Goal: Transaction & Acquisition: Purchase product/service

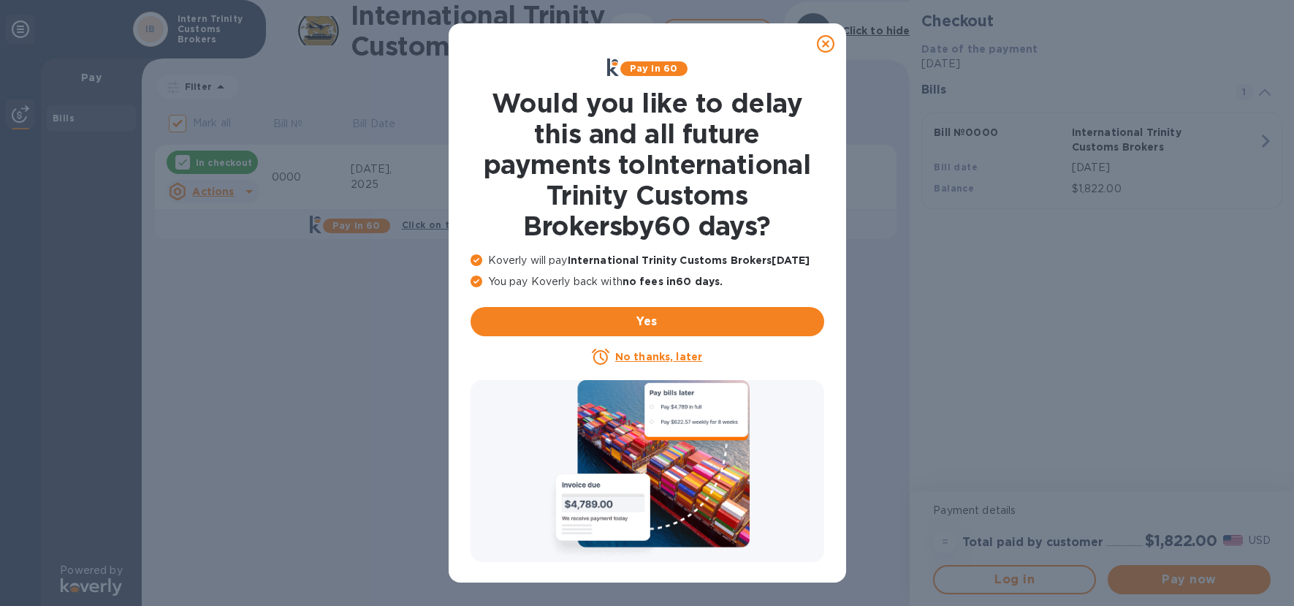
drag, startPoint x: 824, startPoint y: 50, endPoint x: 836, endPoint y: 69, distance: 23.3
click at [824, 49] on icon at bounding box center [826, 44] width 18 height 18
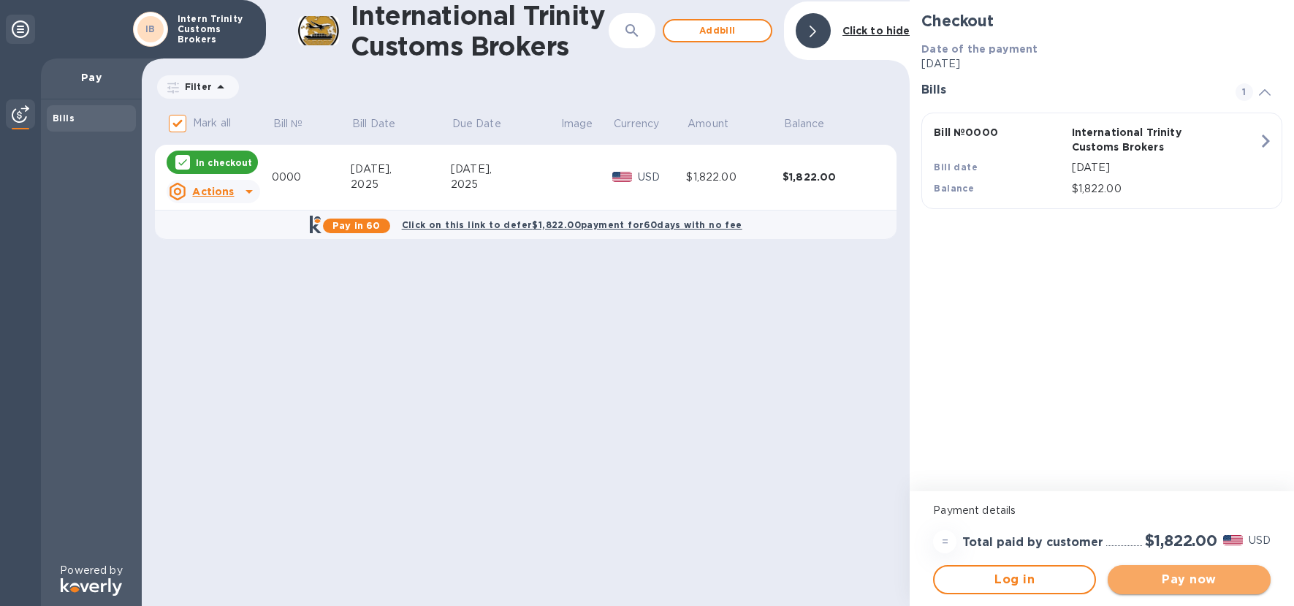
click at [1191, 588] on button "Pay now" at bounding box center [1189, 579] width 163 height 29
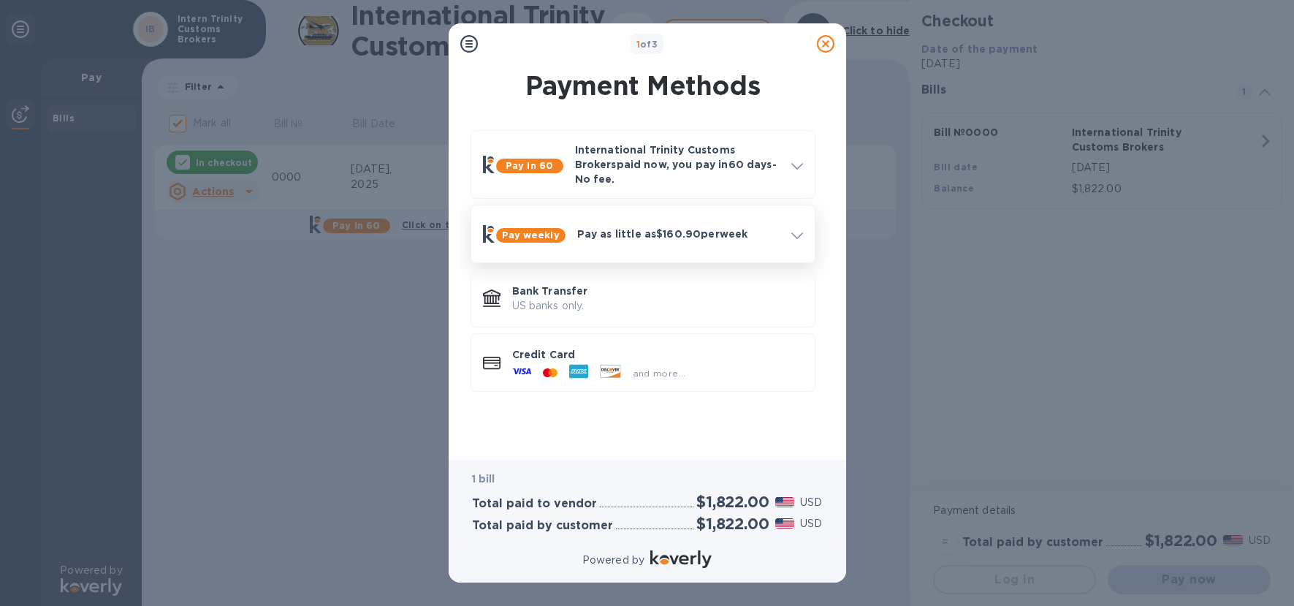
click at [760, 230] on p "Pay as little as $160.90 per week" at bounding box center [678, 234] width 202 height 15
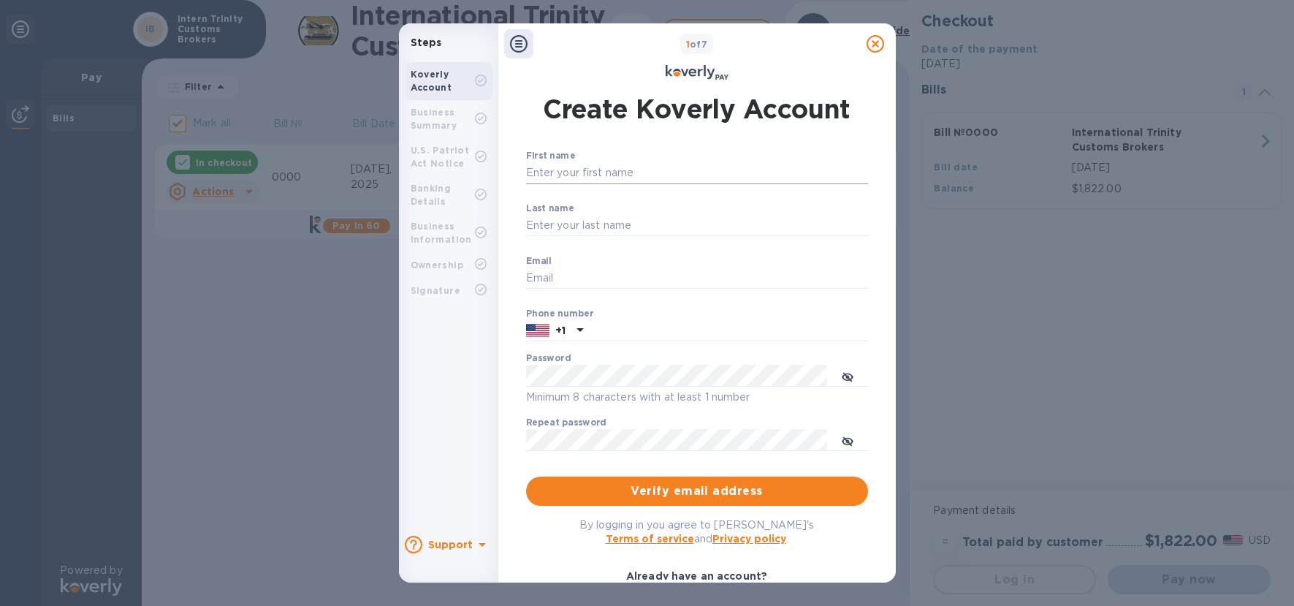
type input "[EMAIL_ADDRESS][DOMAIN_NAME]"
click at [602, 170] on input "First name" at bounding box center [697, 173] width 342 height 22
type input "[PERSON_NAME]"
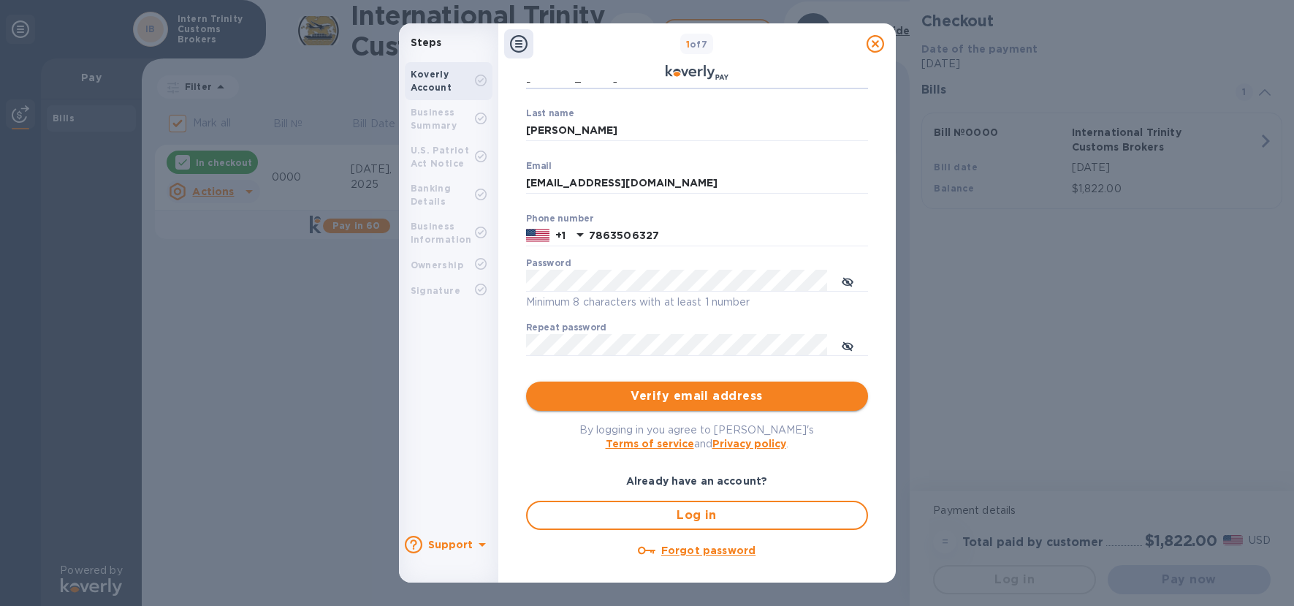
click at [690, 391] on span "Verify email address" at bounding box center [697, 396] width 319 height 18
type input "7863506327"
click at [839, 341] on button "toggle password visibility" at bounding box center [847, 344] width 29 height 29
click at [842, 341] on icon "toggle password visibility" at bounding box center [848, 347] width 12 height 12
click at [849, 349] on icon "toggle password visibility" at bounding box center [848, 346] width 12 height 7
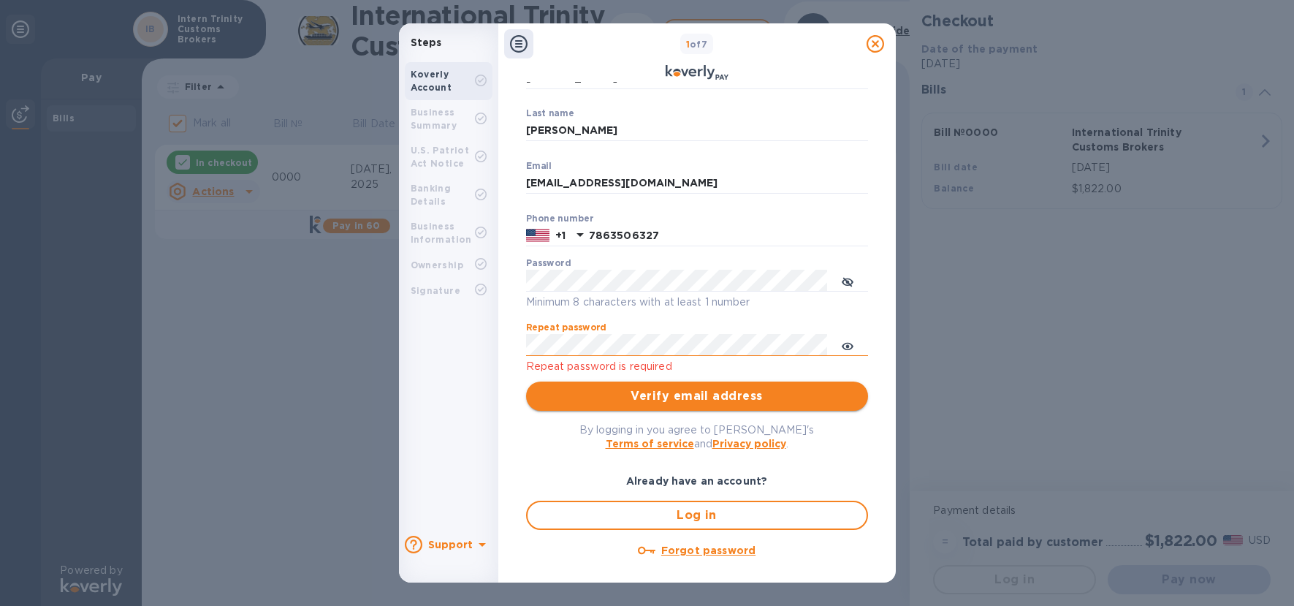
click at [820, 406] on button "Verify email address" at bounding box center [697, 396] width 342 height 29
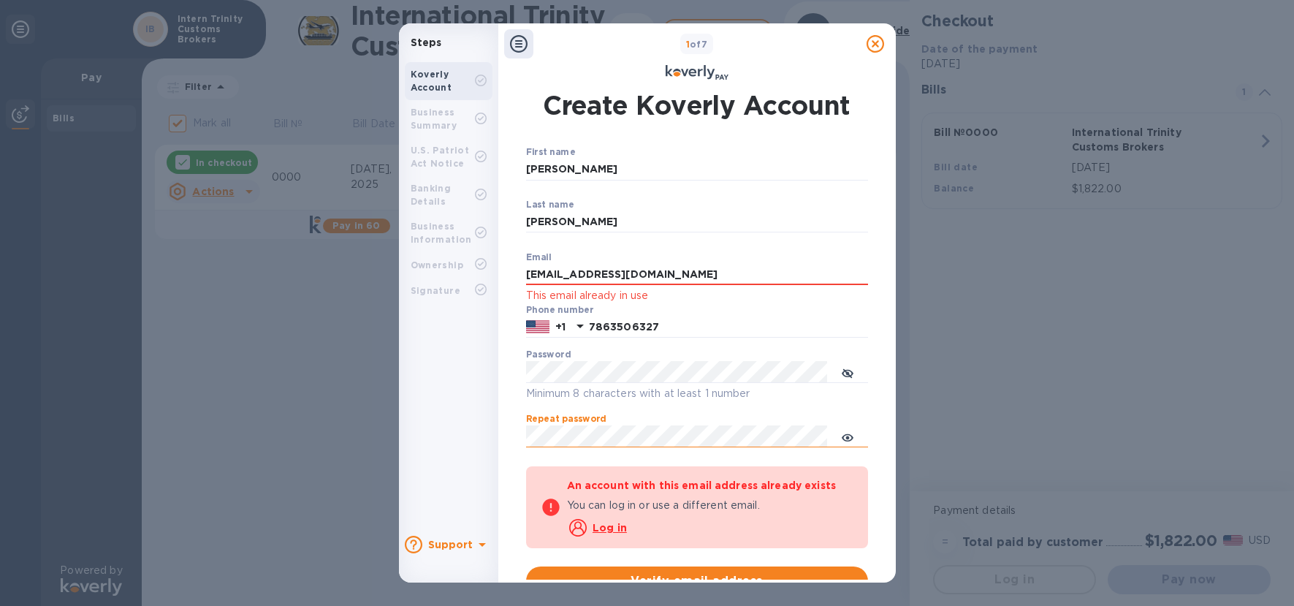
scroll to position [0, 0]
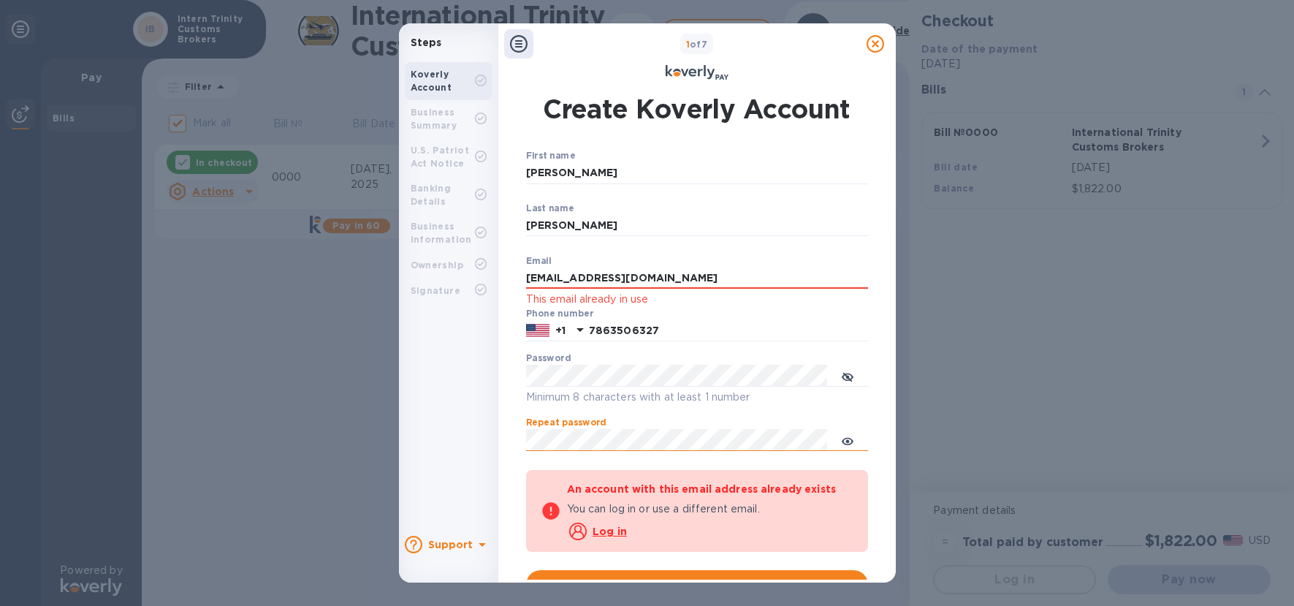
click at [706, 134] on div "Create Koverly Account First name [PERSON_NAME] ​ Last name [PERSON_NAME] ​ Ema…" at bounding box center [697, 425] width 342 height 669
click at [889, 47] on div at bounding box center [875, 43] width 29 height 29
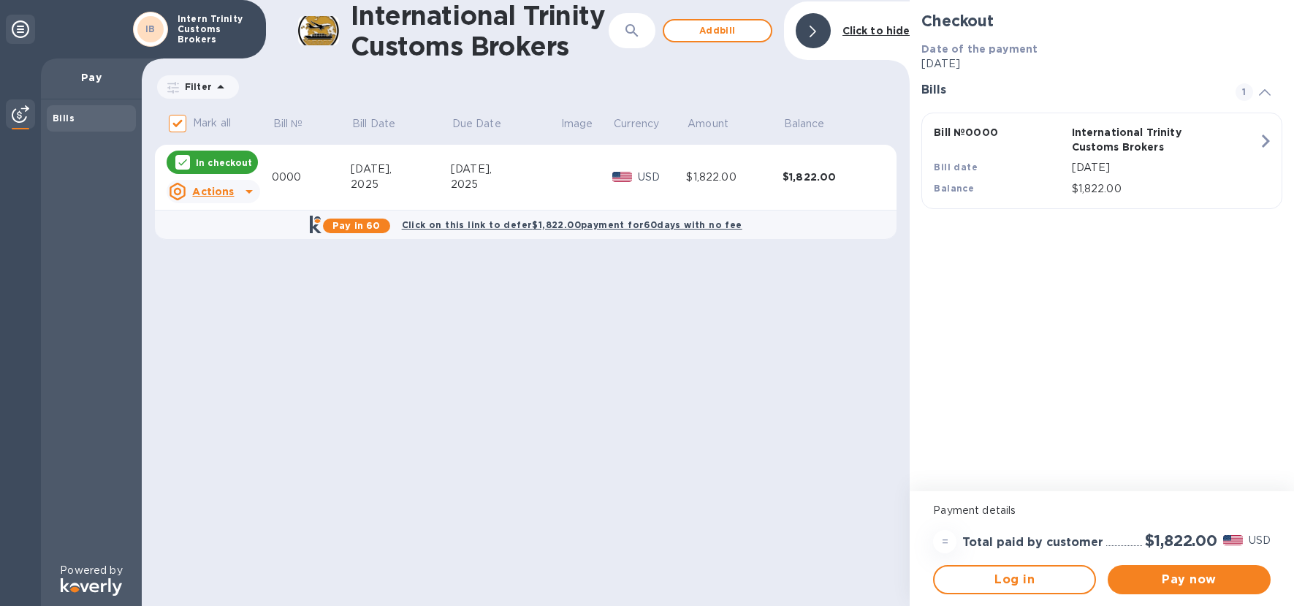
click at [621, 225] on b "Click on this link to defer $1,822.00 payment for 60 days with no fee" at bounding box center [572, 224] width 341 height 11
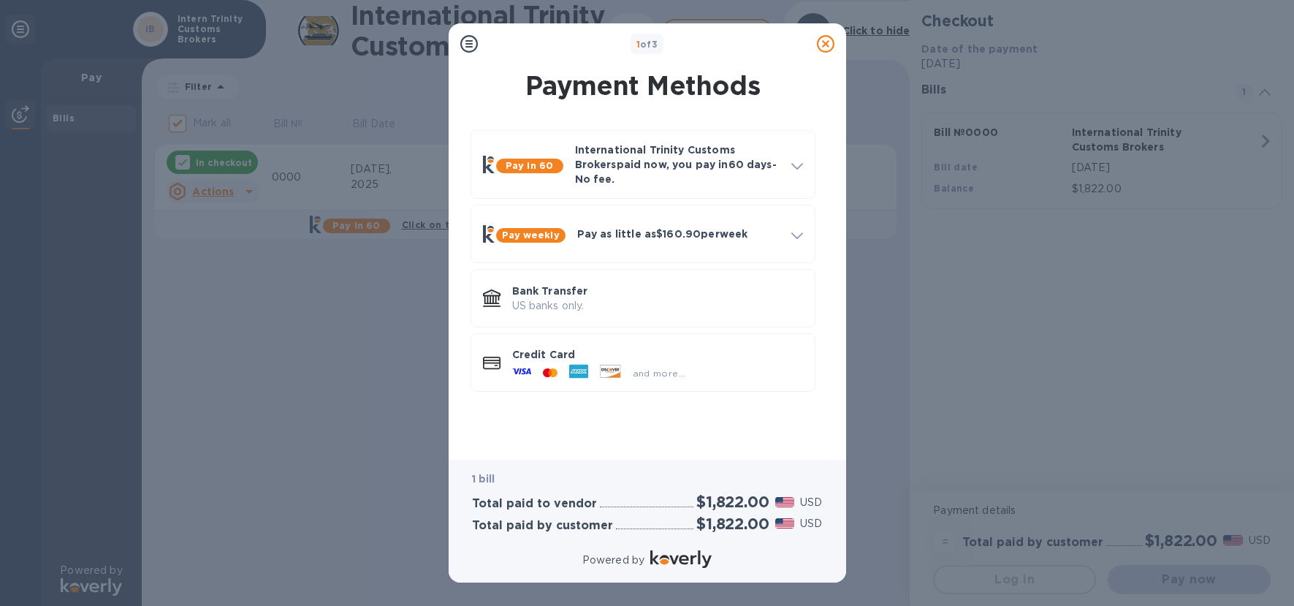
click at [1129, 333] on div "1 of 3 Payment Methods Pay in 60 International Trinity Customs Brokers paid now…" at bounding box center [647, 303] width 1294 height 606
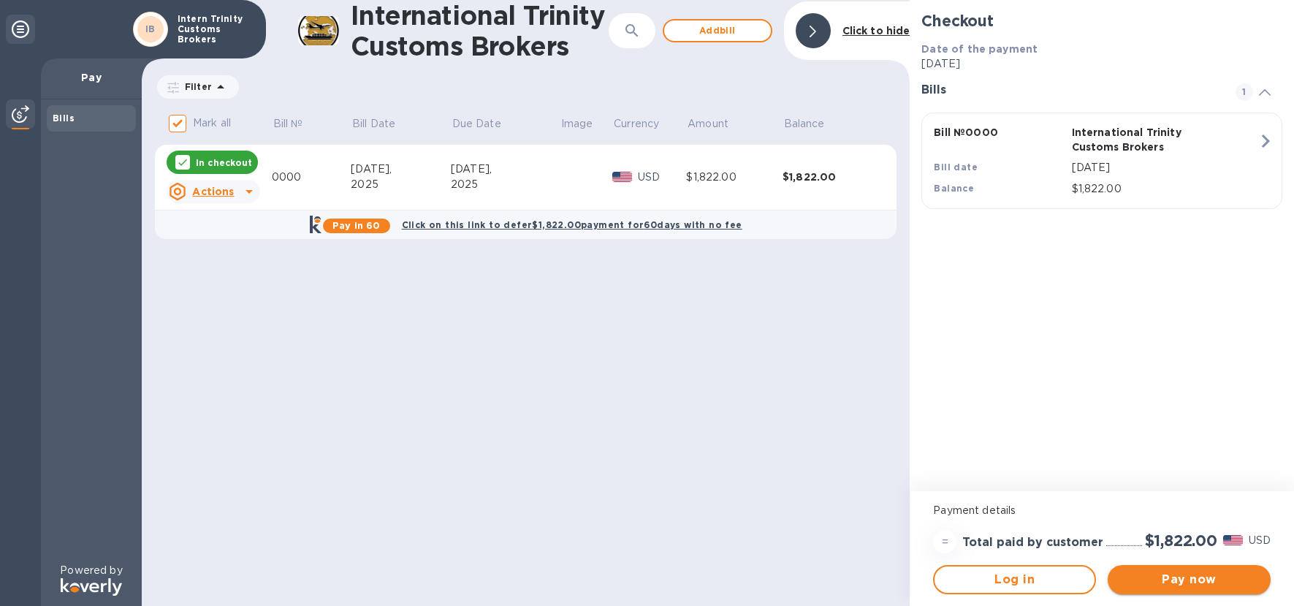
click at [1180, 580] on span "Pay now" at bounding box center [1190, 580] width 140 height 18
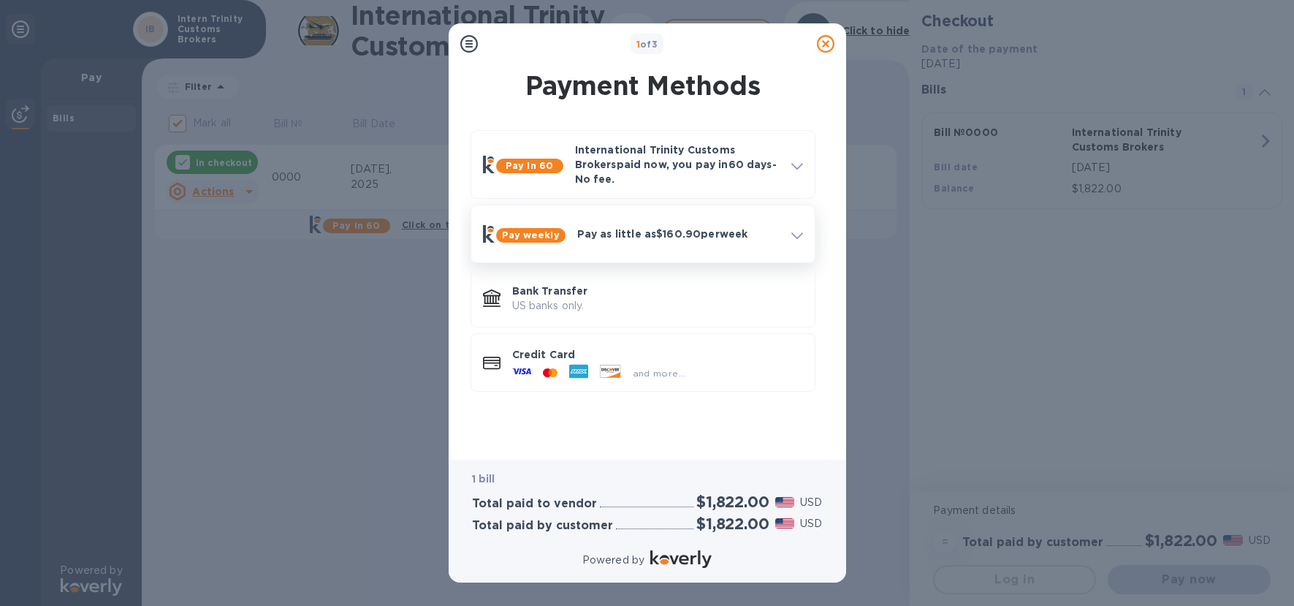
click at [774, 227] on p "Pay as little as $160.90 per week" at bounding box center [678, 234] width 202 height 15
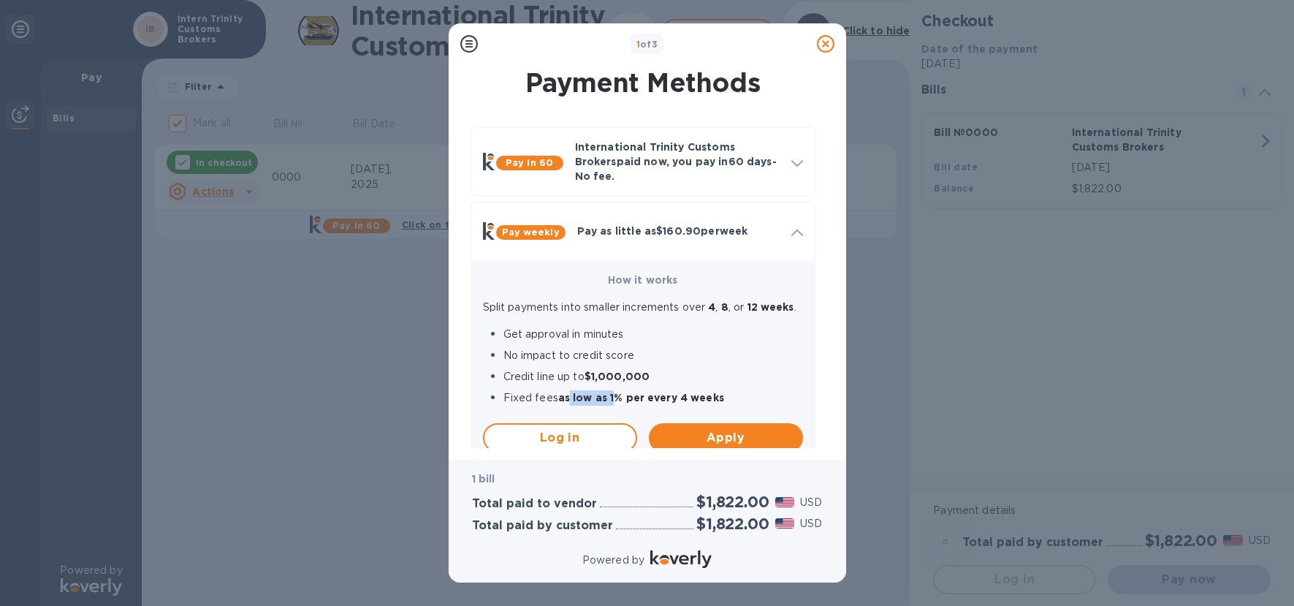
drag, startPoint x: 570, startPoint y: 394, endPoint x: 639, endPoint y: 395, distance: 68.7
click at [620, 394] on p "Fixed fees as low as 1% per every 4 weeks" at bounding box center [654, 397] width 300 height 15
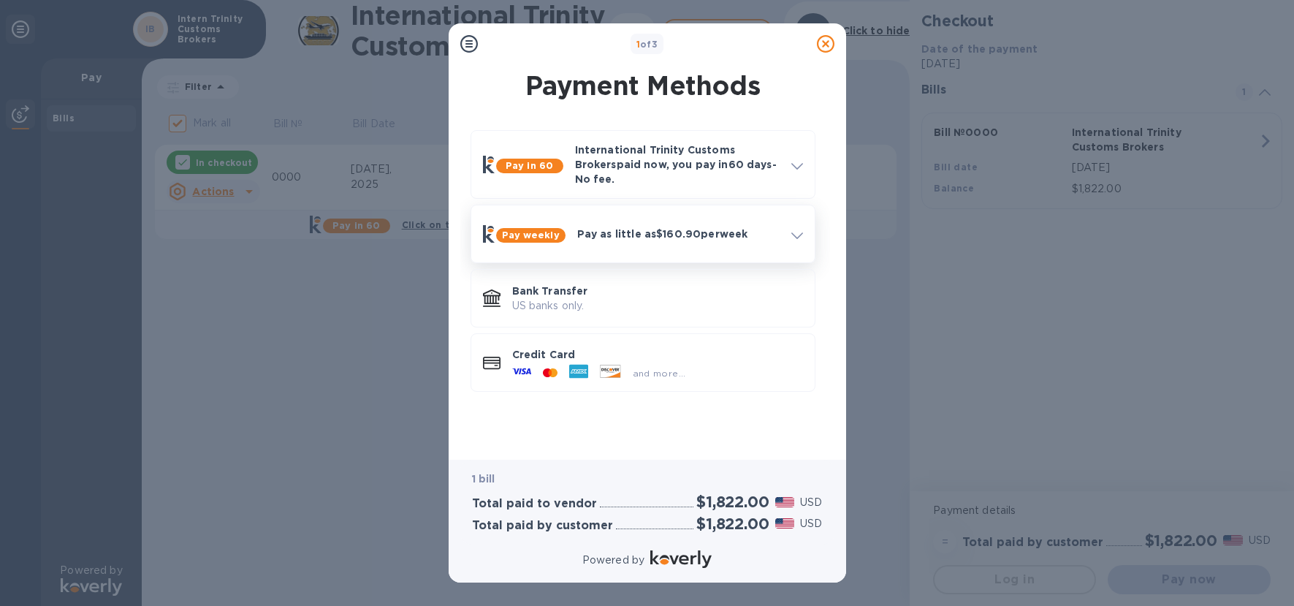
click at [721, 227] on p "Pay as little as $160.90 per week" at bounding box center [678, 234] width 202 height 15
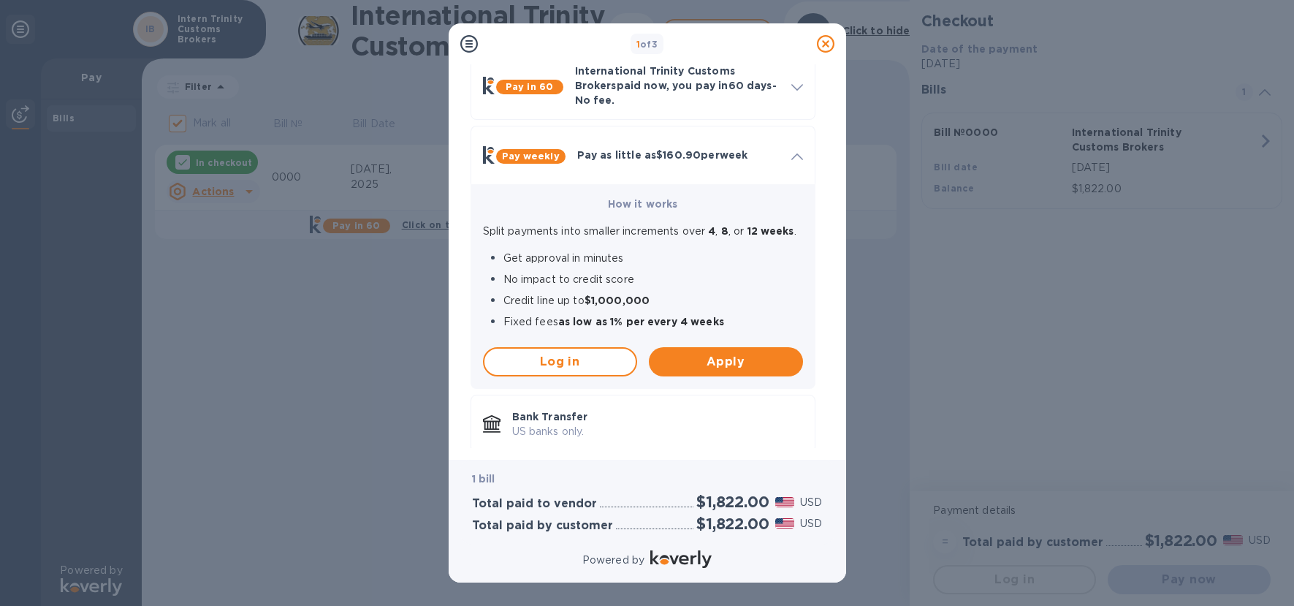
scroll to position [172, 0]
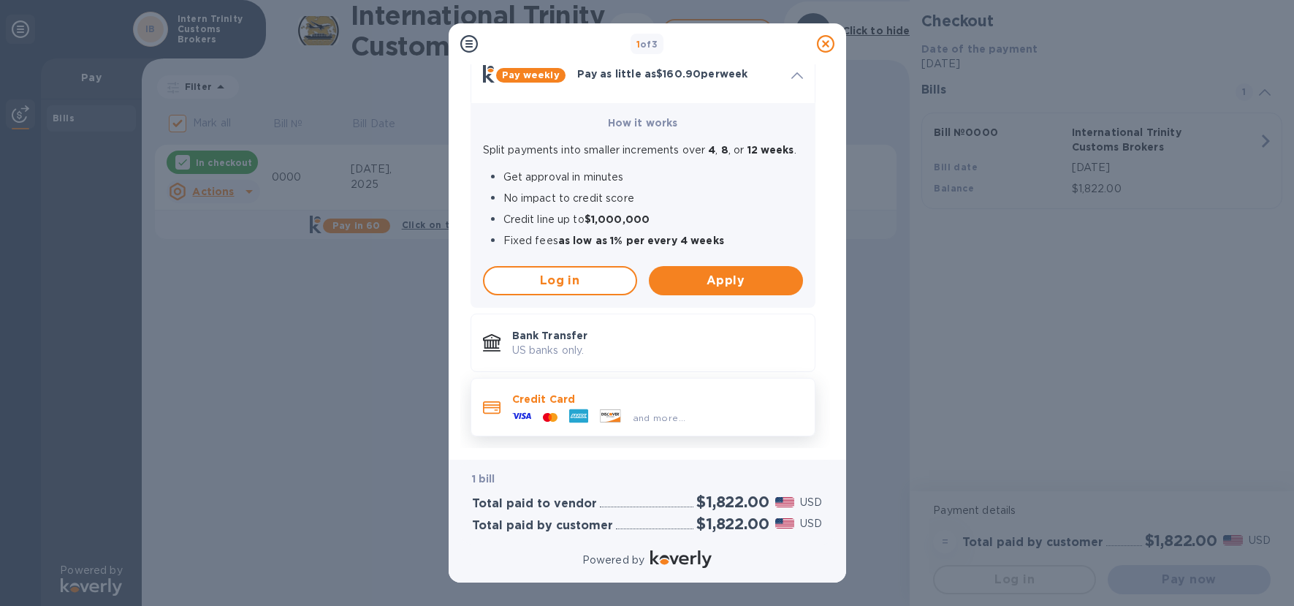
click at [629, 410] on div "and more..." at bounding box center [659, 417] width 65 height 15
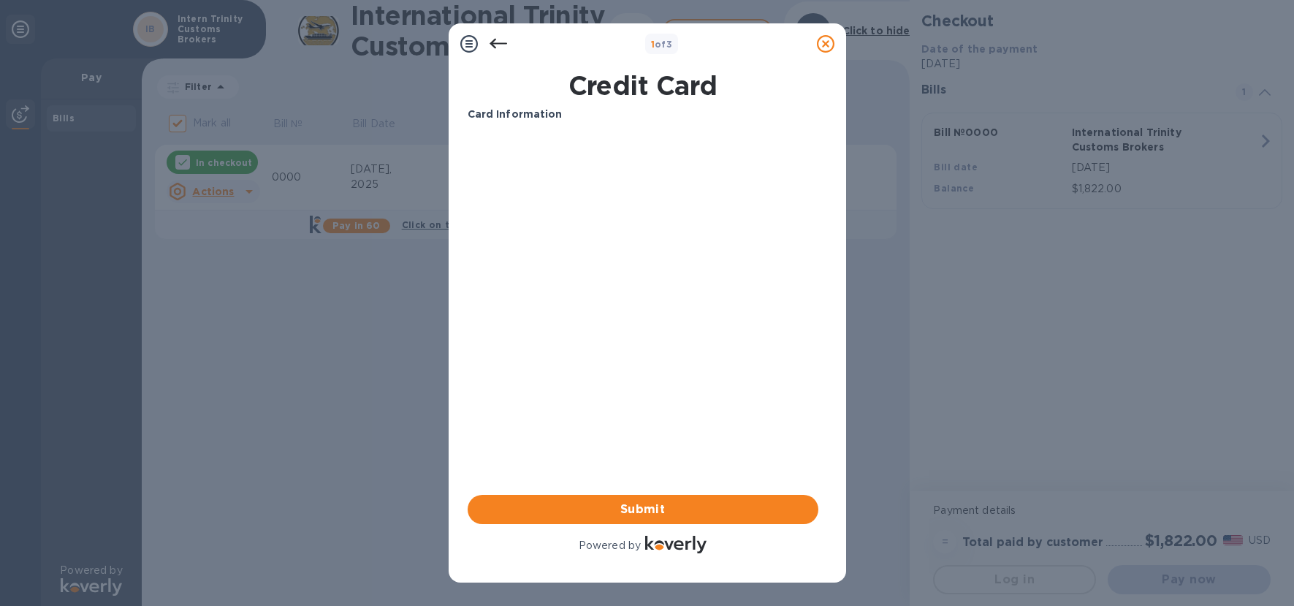
scroll to position [0, 0]
click at [496, 46] on icon at bounding box center [499, 44] width 18 height 18
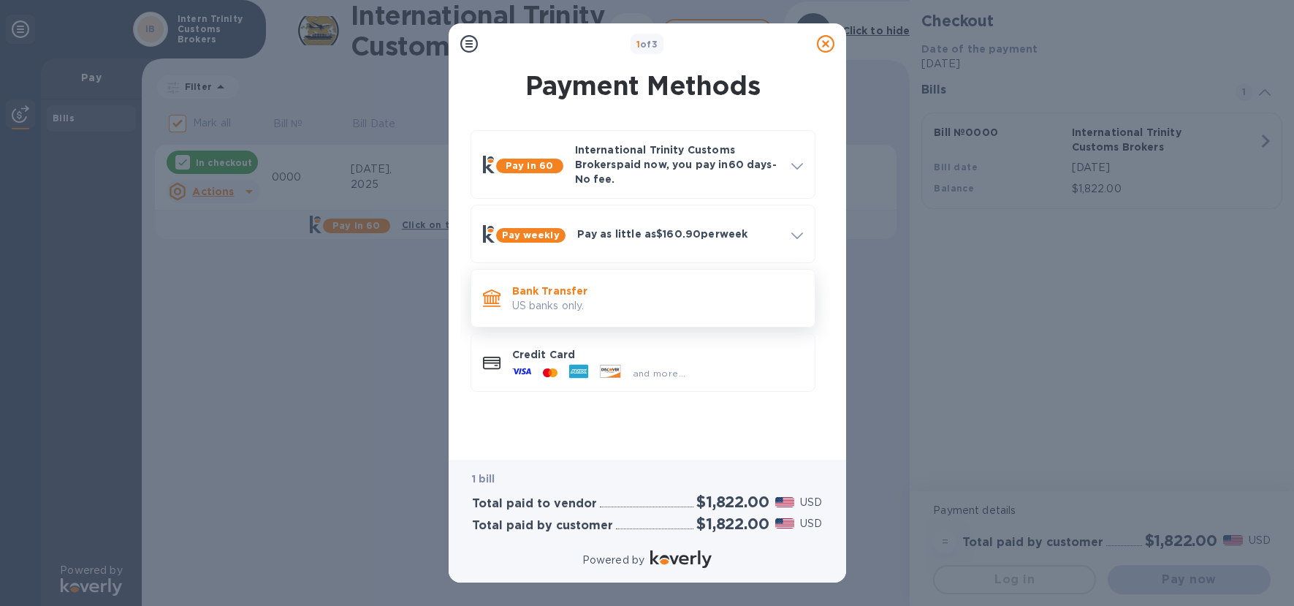
click at [621, 298] on p "US banks only." at bounding box center [657, 305] width 291 height 15
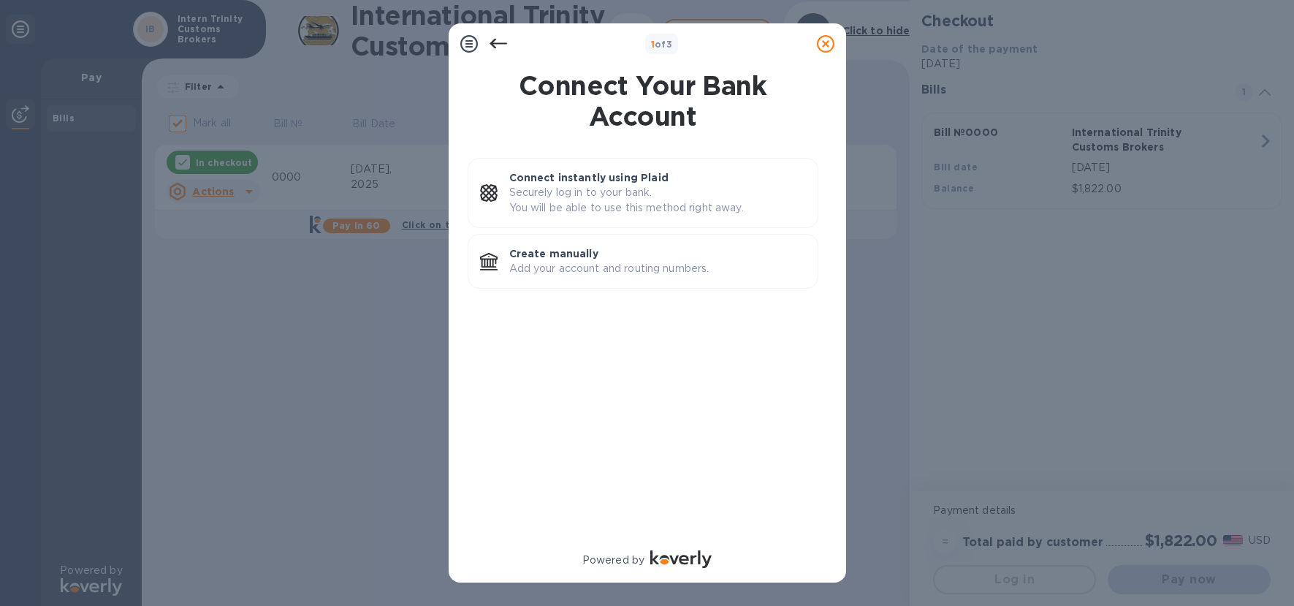
click at [496, 47] on icon at bounding box center [499, 44] width 18 height 18
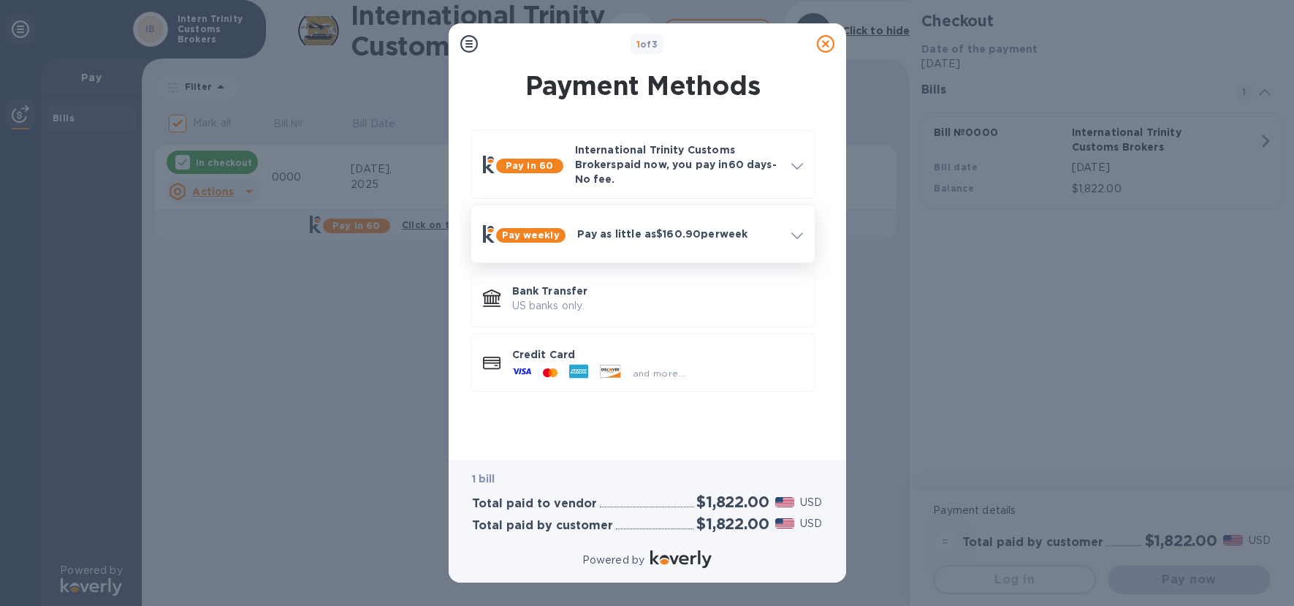
click at [632, 227] on p "Pay as little as $160.90 per week" at bounding box center [678, 234] width 202 height 15
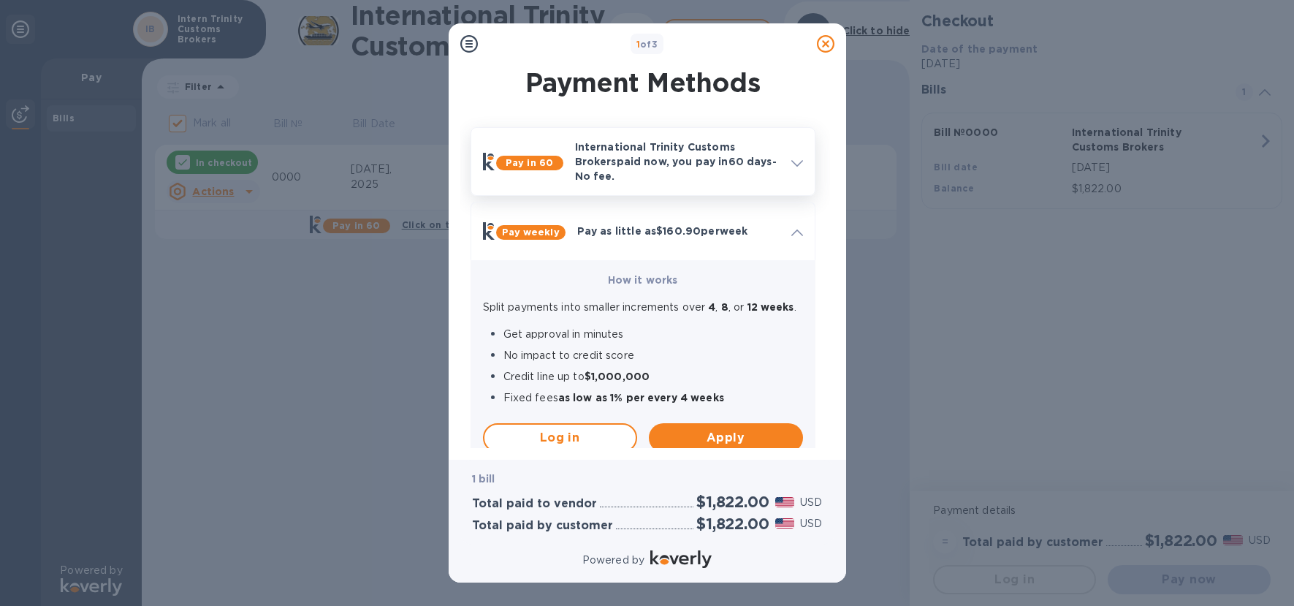
click at [722, 176] on div "International Trinity Customs Brokers paid now, you pay [DATE] - No fee." at bounding box center [677, 162] width 216 height 56
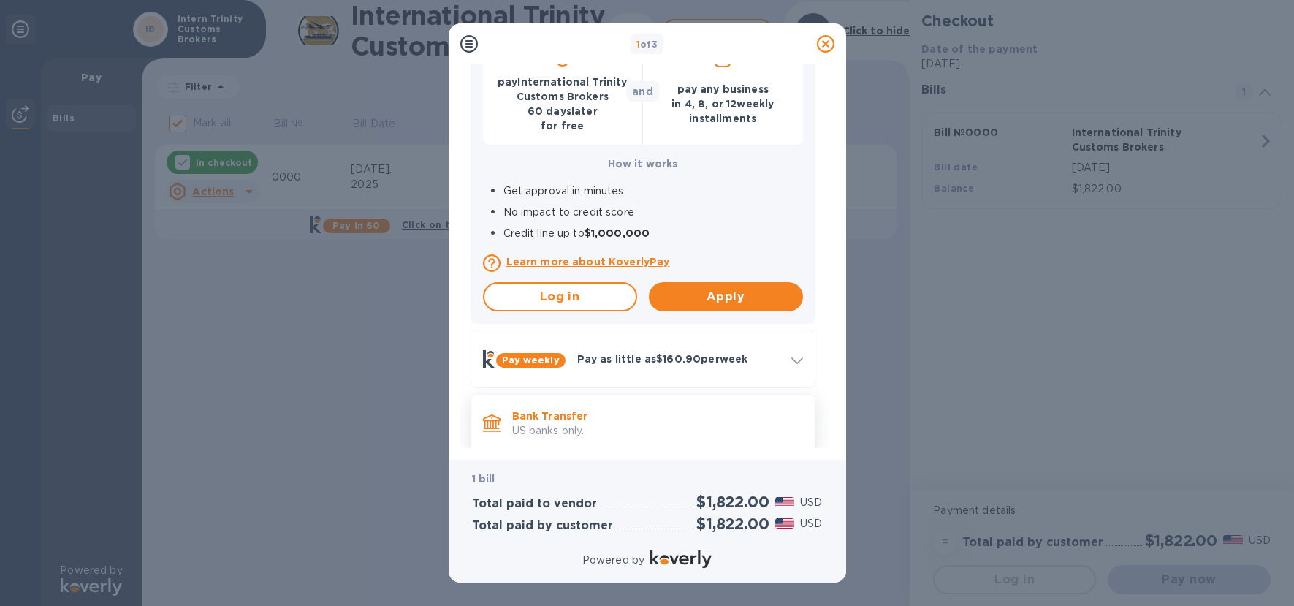
scroll to position [227, 0]
